Goal: Task Accomplishment & Management: Use online tool/utility

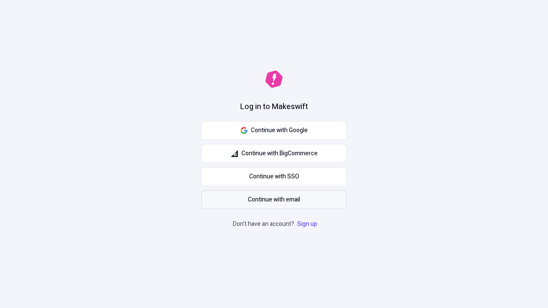
click at [274, 200] on span "Continue with email" at bounding box center [274, 199] width 52 height 9
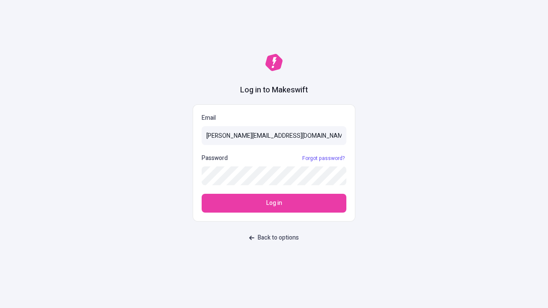
type input "sasha+test-ui@makeswift.com"
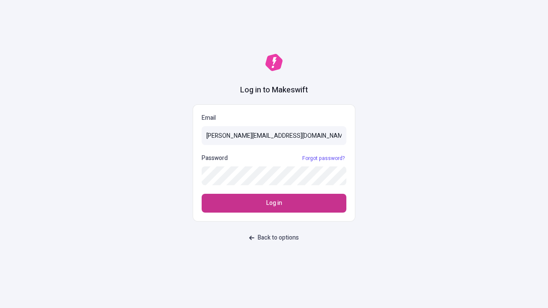
click at [274, 203] on span "Log in" at bounding box center [274, 203] width 16 height 9
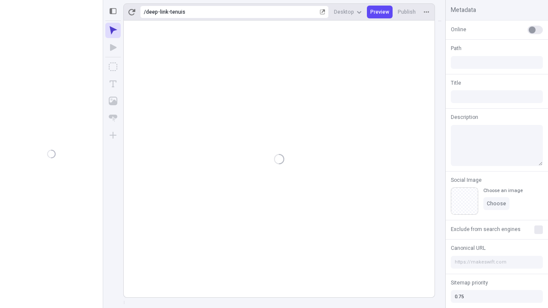
type input "/deep-link-tenuis"
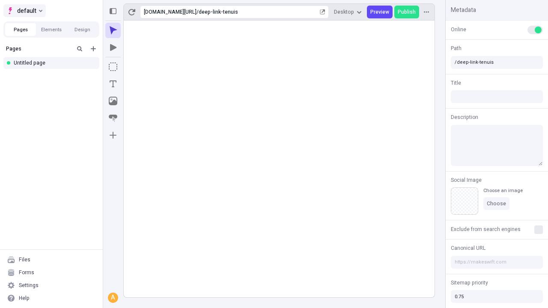
click at [24, 11] on span "default" at bounding box center [26, 11] width 19 height 10
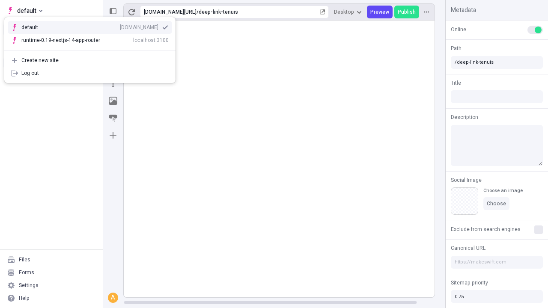
click at [90, 57] on div "Create new site" at bounding box center [94, 60] width 147 height 7
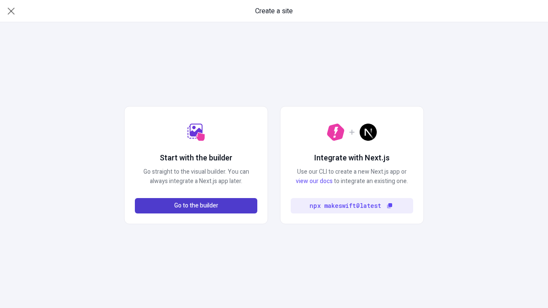
click at [196, 206] on span "Go to the builder" at bounding box center [196, 205] width 44 height 9
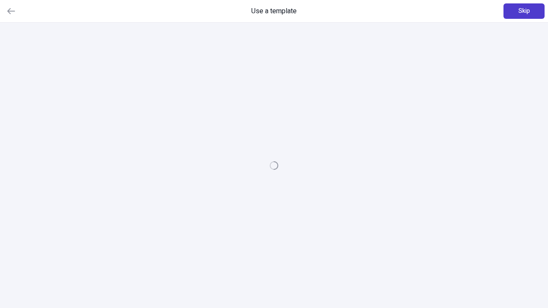
click at [524, 11] on span "Skip" at bounding box center [524, 10] width 12 height 9
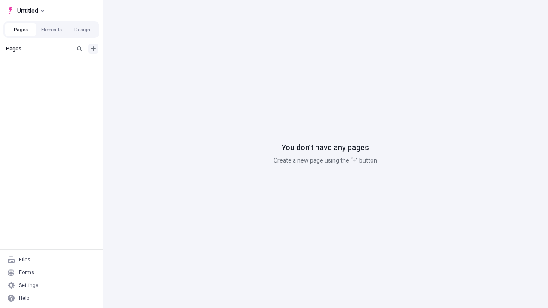
click at [93, 49] on icon "Add new" at bounding box center [93, 48] width 5 height 5
click at [54, 77] on div "Blank page" at bounding box center [54, 76] width 82 height 13
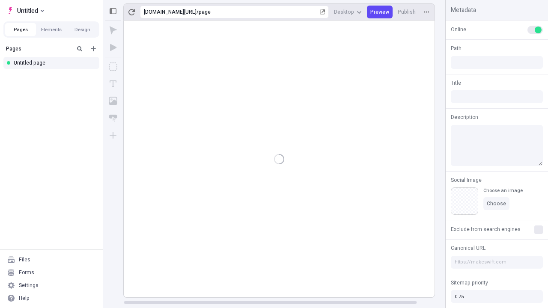
type input "/page"
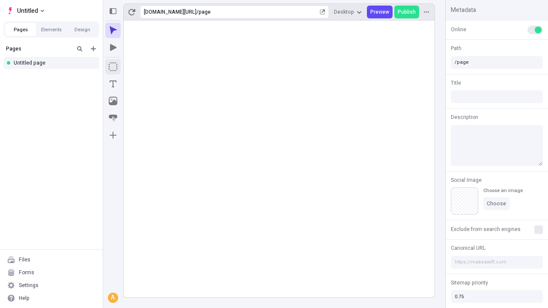
click at [113, 67] on icon "Box" at bounding box center [113, 66] width 9 height 9
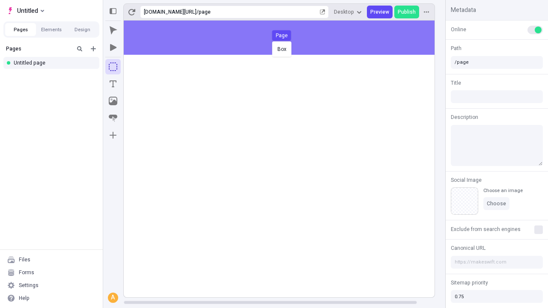
click at [288, 38] on div "Box Page" at bounding box center [274, 154] width 548 height 308
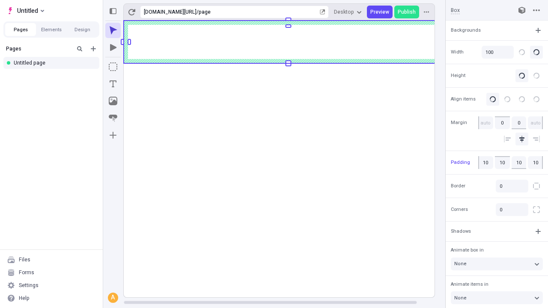
click at [113, 101] on icon "Image" at bounding box center [113, 101] width 9 height 9
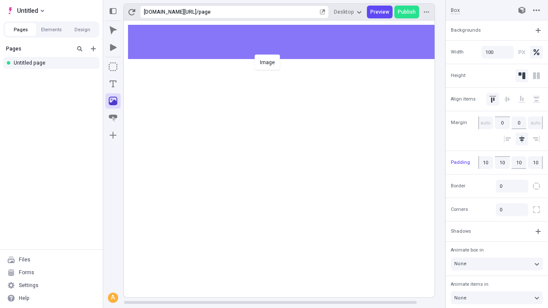
click at [288, 42] on div "Image" at bounding box center [274, 154] width 548 height 308
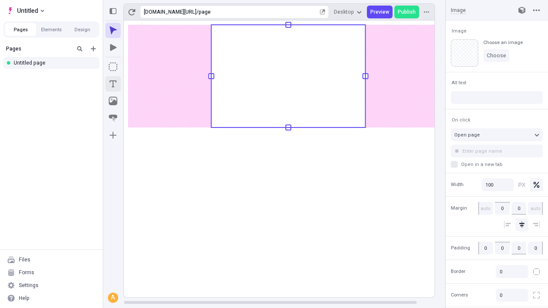
click at [113, 84] on icon "Text" at bounding box center [113, 83] width 7 height 7
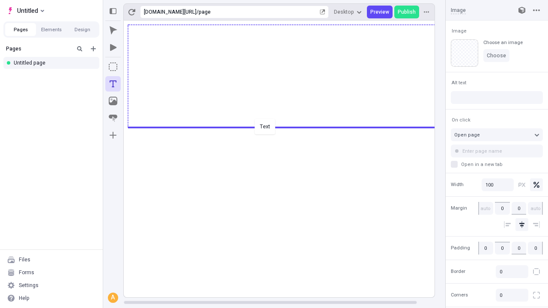
click at [288, 127] on div "Text" at bounding box center [274, 154] width 548 height 308
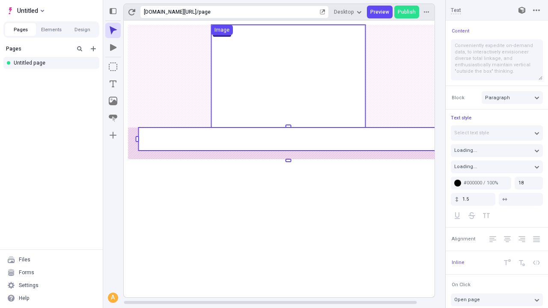
click at [288, 139] on rect at bounding box center [288, 139] width 300 height 23
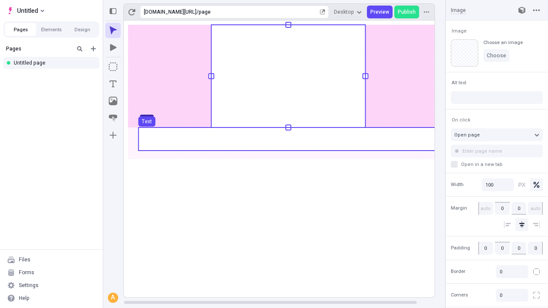
click at [288, 139] on use at bounding box center [288, 139] width 300 height 23
click at [288, 139] on rect at bounding box center [288, 159] width 329 height 277
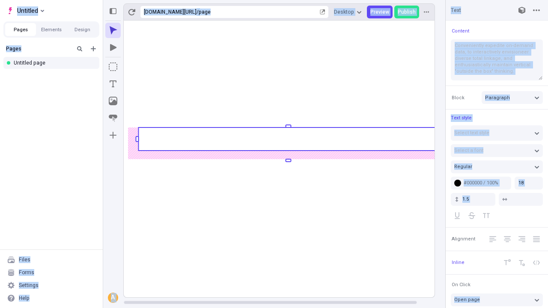
click at [113, 101] on icon "Image" at bounding box center [113, 101] width 9 height 9
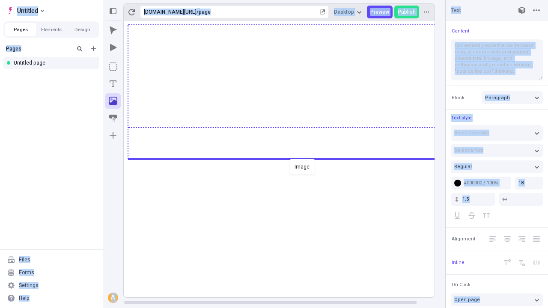
click at [288, 158] on div "Image" at bounding box center [274, 154] width 548 height 308
